Goal: Check status: Check status

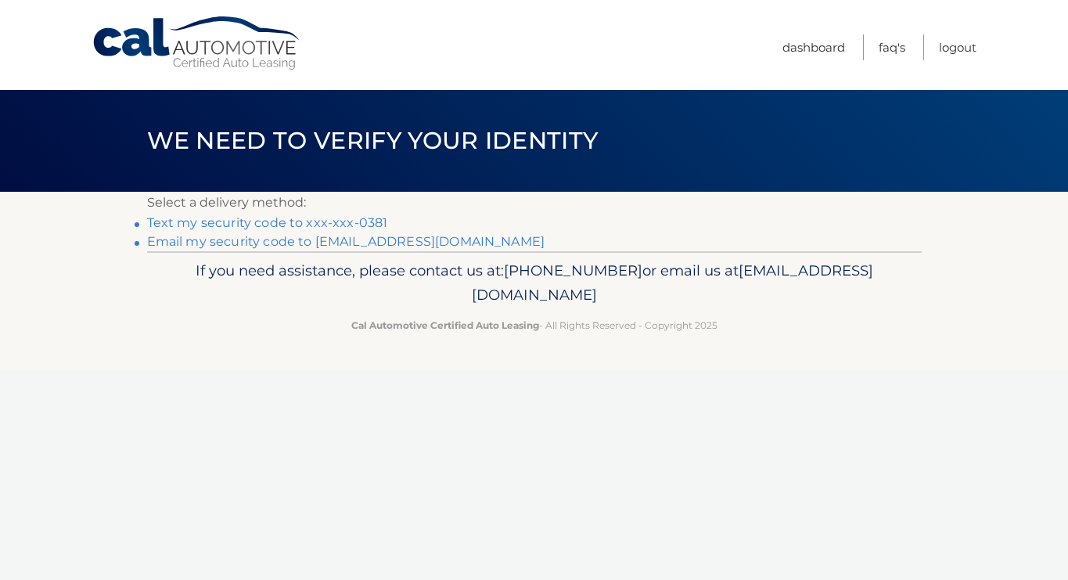
click at [280, 223] on link "Text my security code to xxx-xxx-0381" at bounding box center [267, 222] width 241 height 15
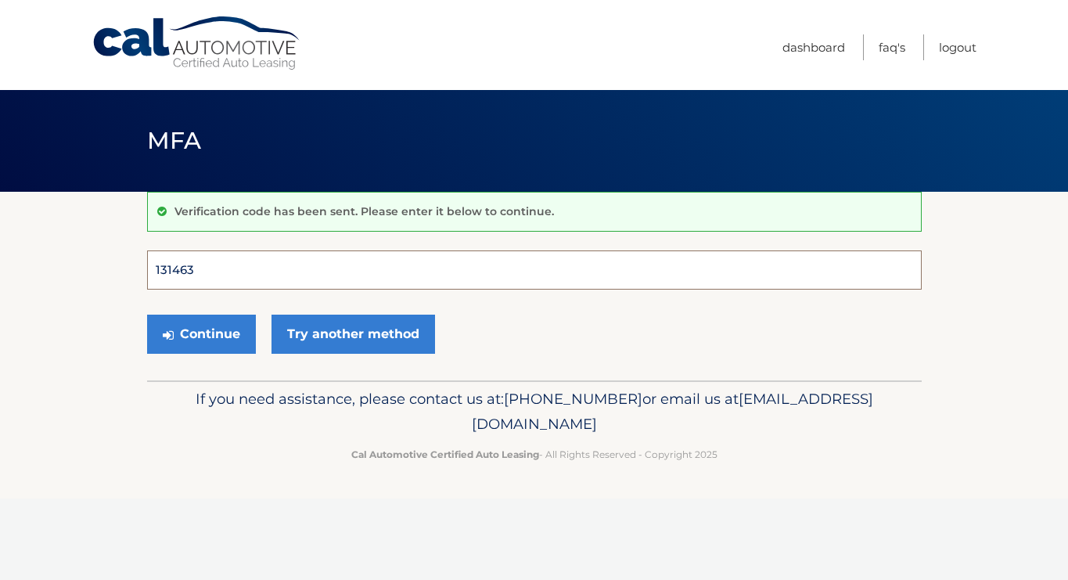
type input "131463"
click at [200, 333] on button "Continue" at bounding box center [201, 333] width 109 height 39
click at [208, 336] on button "Continue" at bounding box center [201, 333] width 109 height 39
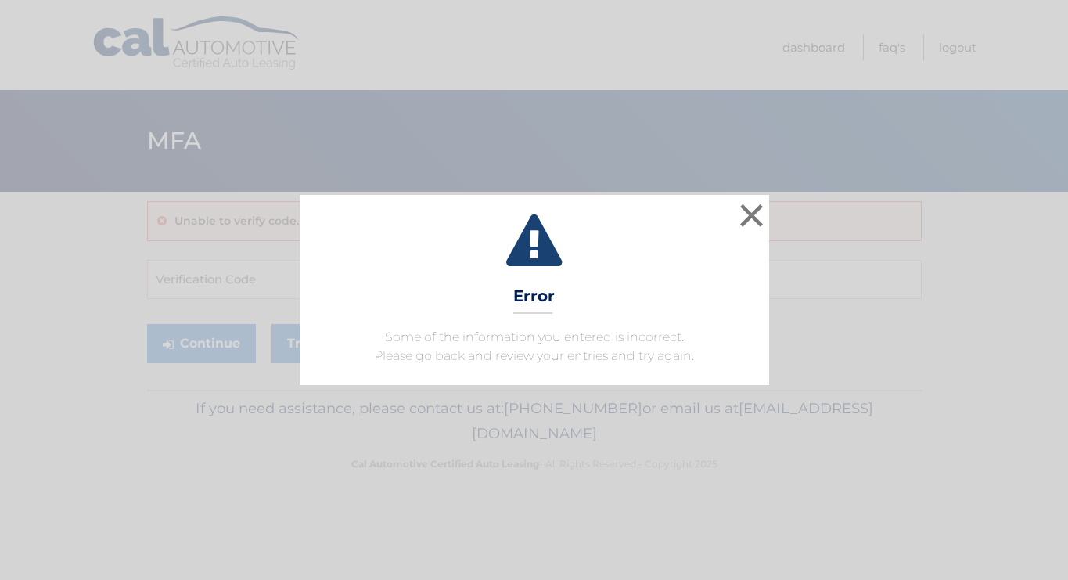
click at [745, 221] on button "×" at bounding box center [751, 214] width 31 height 31
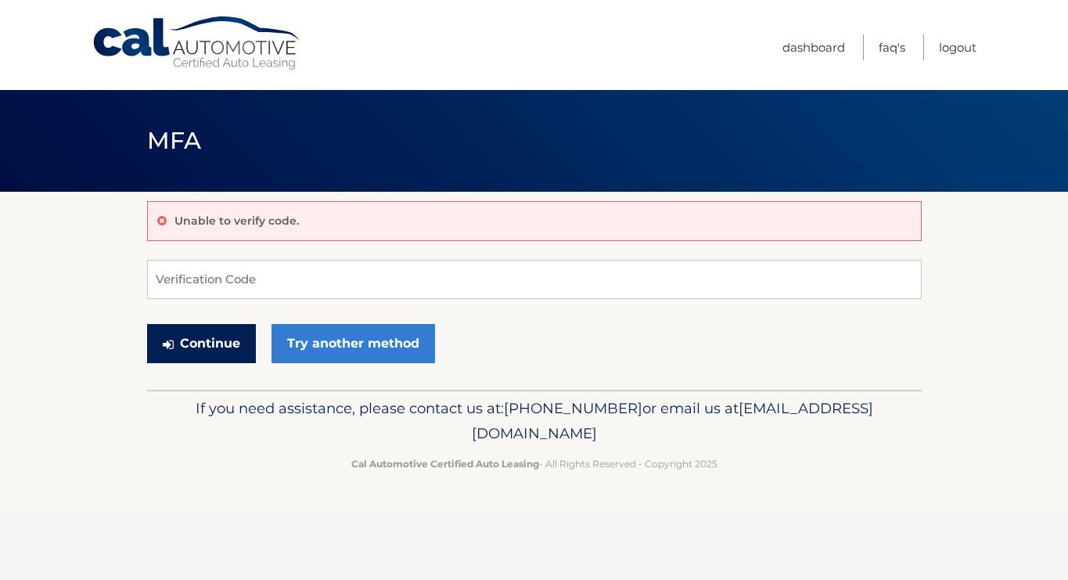
click at [195, 336] on button "Continue" at bounding box center [201, 343] width 109 height 39
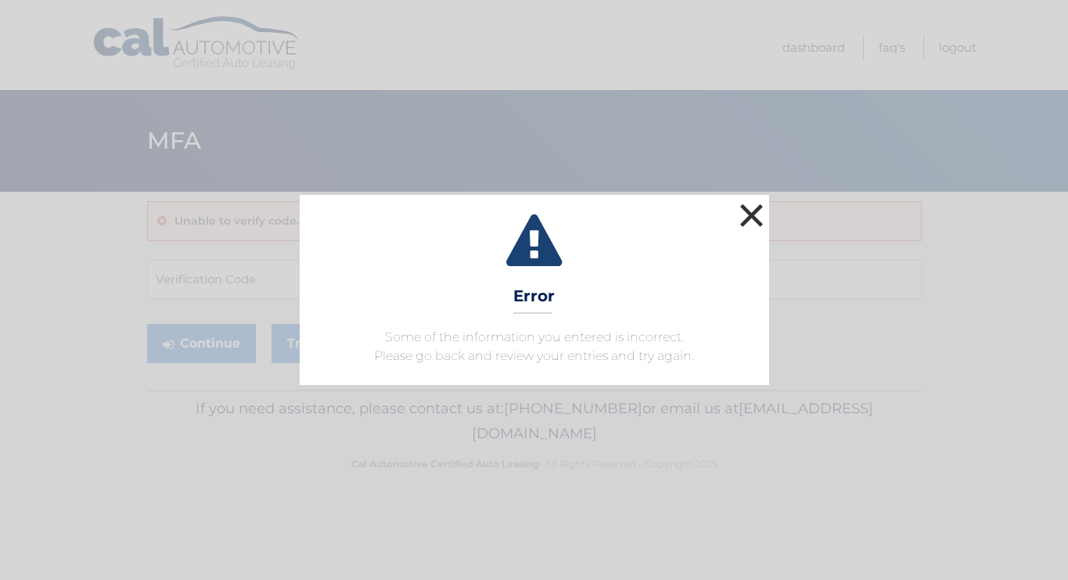
click at [756, 210] on button "×" at bounding box center [751, 214] width 31 height 31
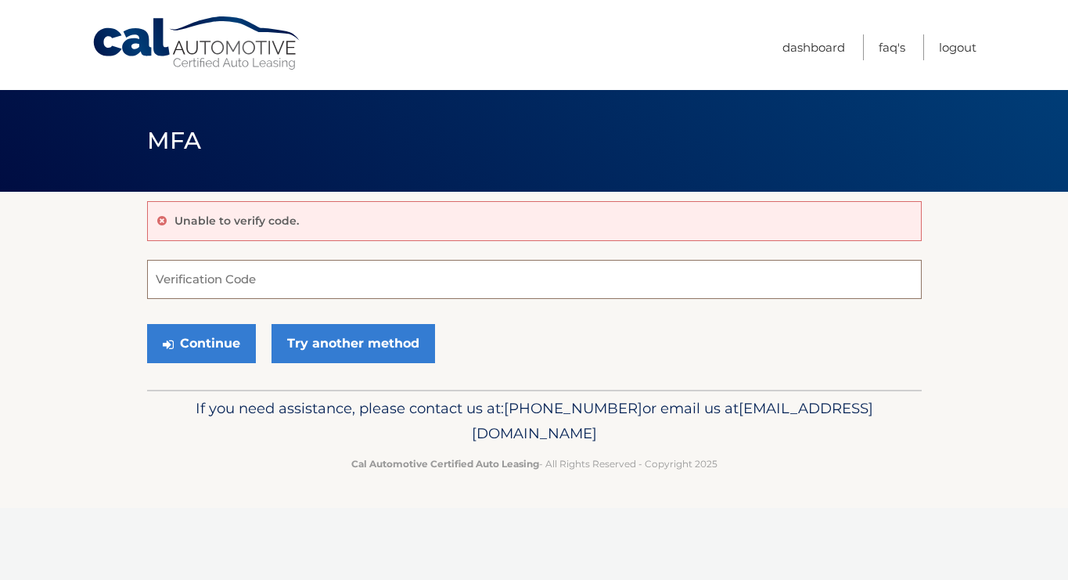
click at [184, 285] on input "Verification Code" at bounding box center [534, 279] width 774 height 39
type input "131463"
click at [197, 336] on button "Continue" at bounding box center [201, 343] width 109 height 39
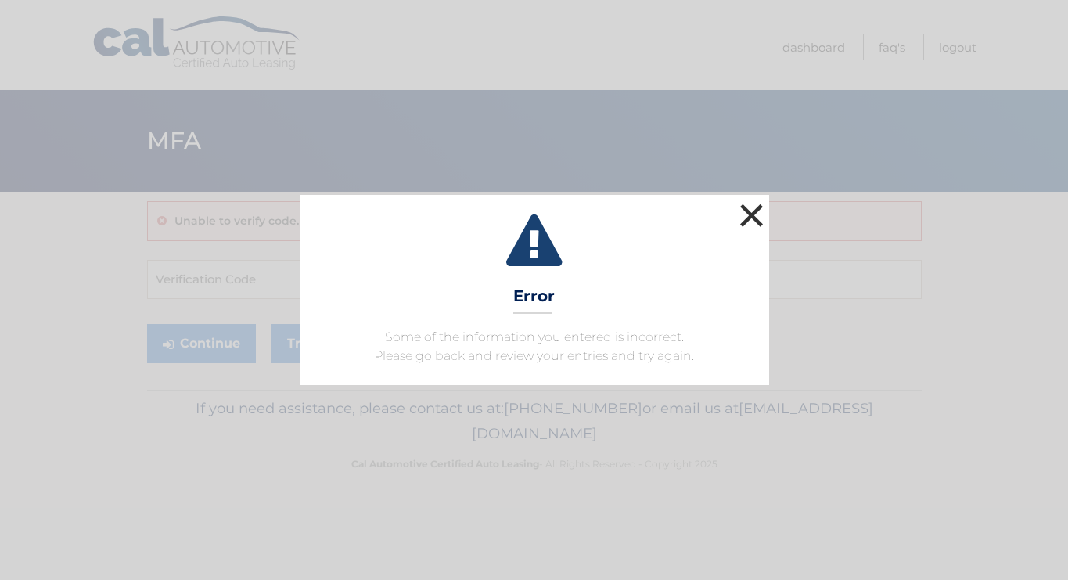
click at [754, 214] on button "×" at bounding box center [751, 214] width 31 height 31
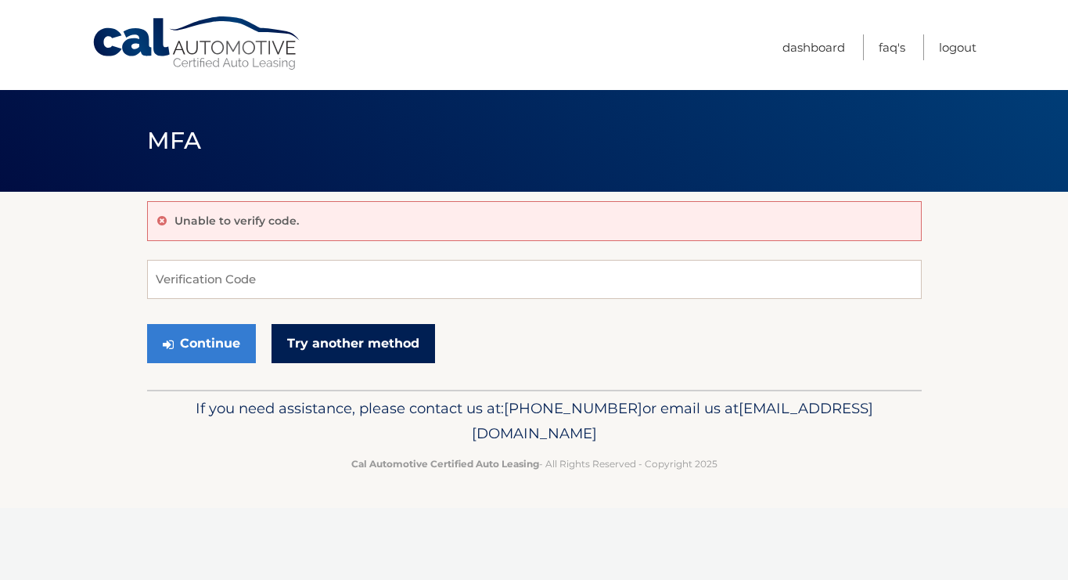
click at [351, 337] on link "Try another method" at bounding box center [352, 343] width 163 height 39
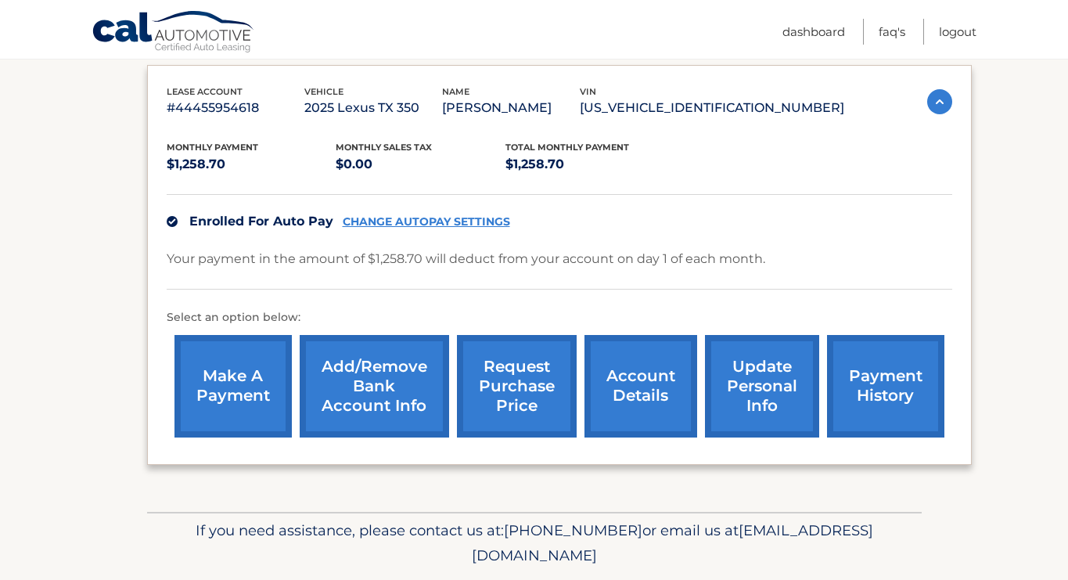
scroll to position [224, 0]
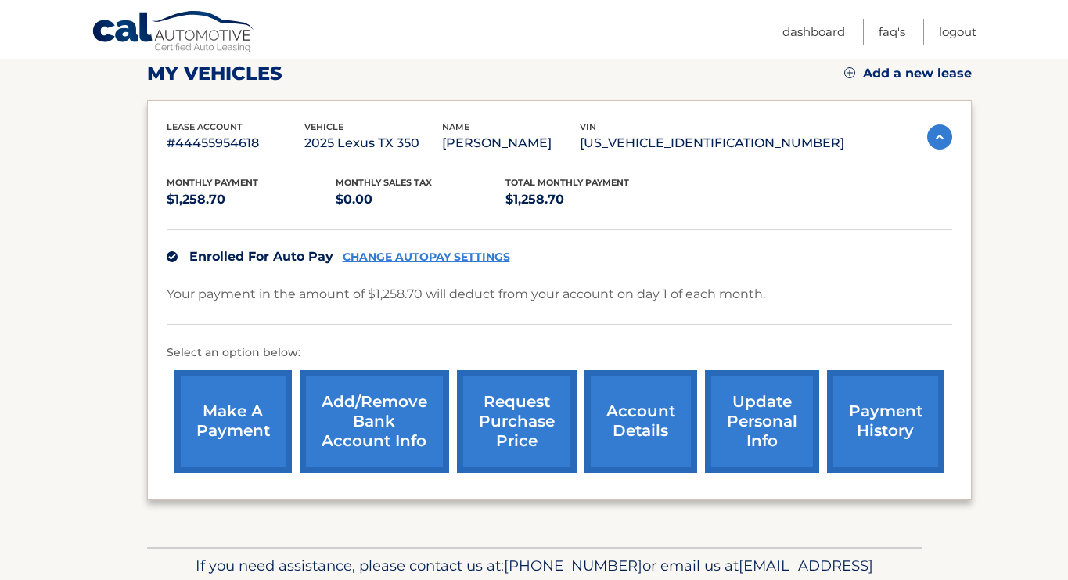
click at [913, 427] on link "payment history" at bounding box center [885, 421] width 117 height 102
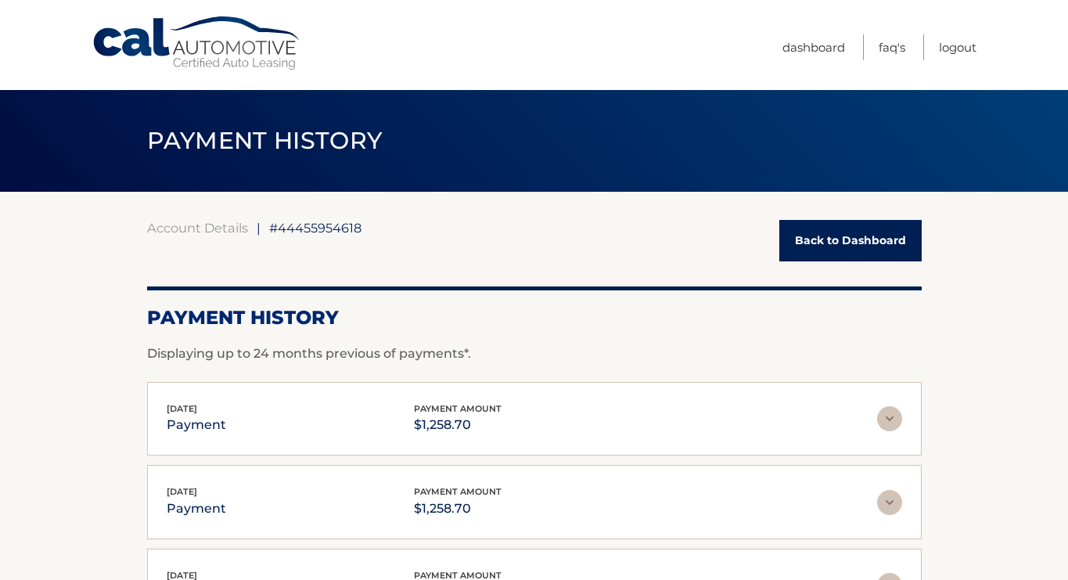
click at [850, 246] on link "Back to Dashboard" at bounding box center [850, 240] width 142 height 41
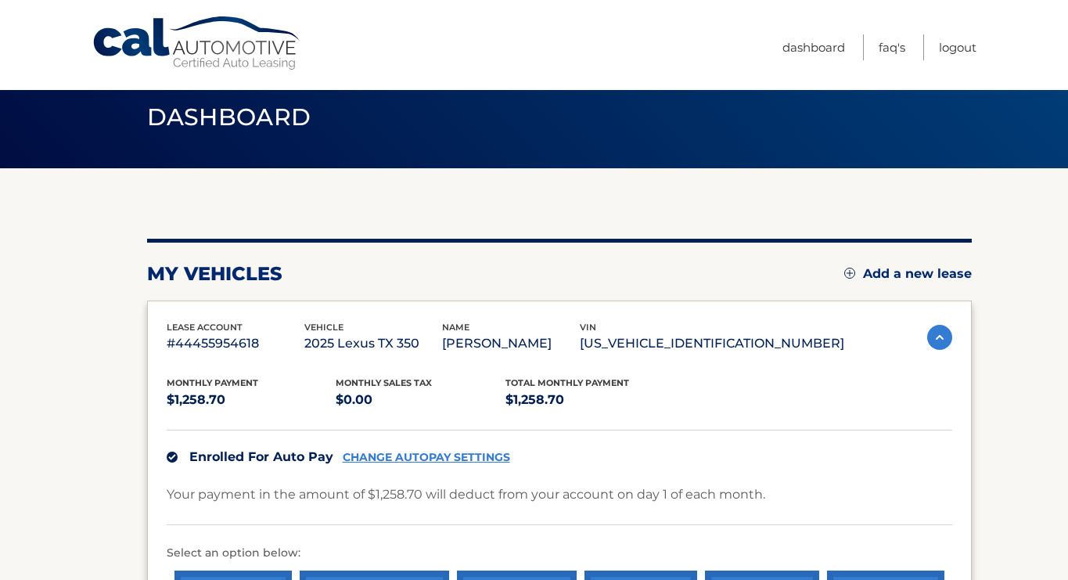
scroll to position [28, 0]
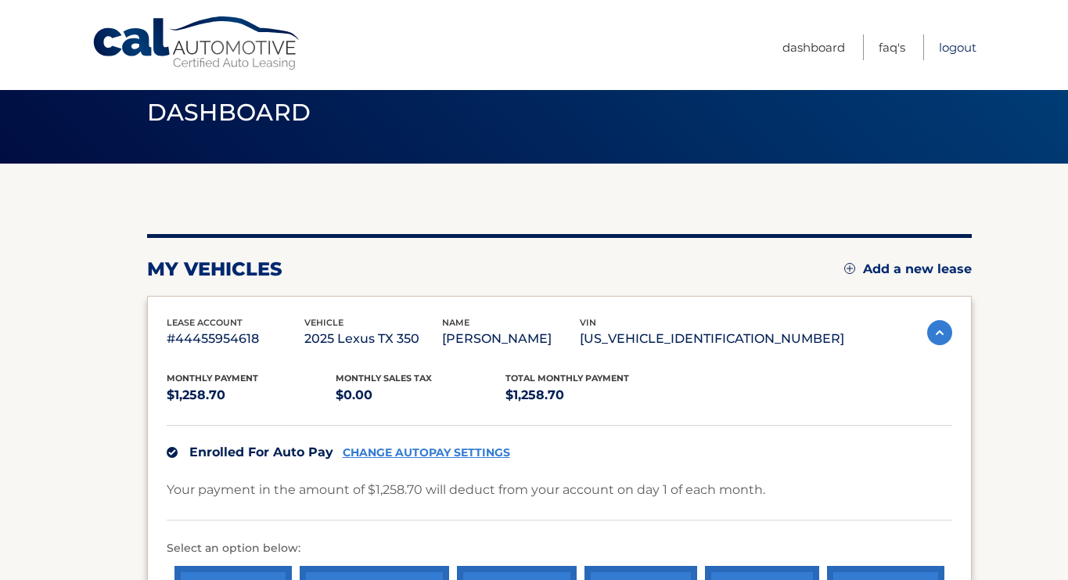
click at [964, 50] on link "Logout" at bounding box center [958, 47] width 38 height 26
